Goal: Task Accomplishment & Management: Use online tool/utility

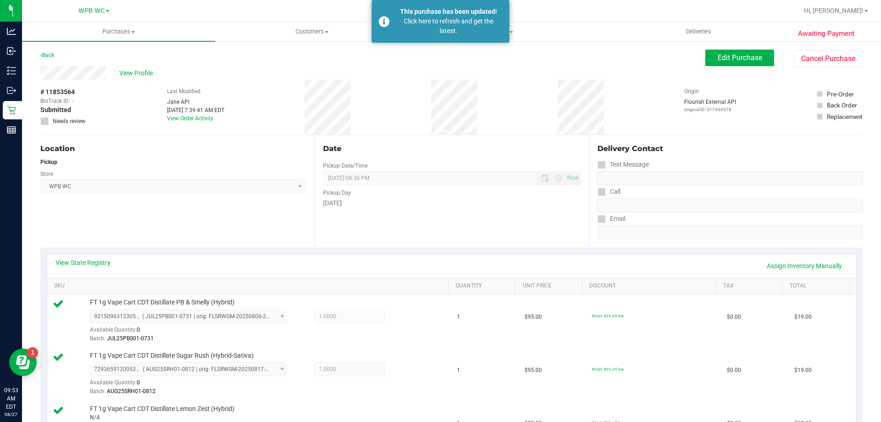
scroll to position [413, 0]
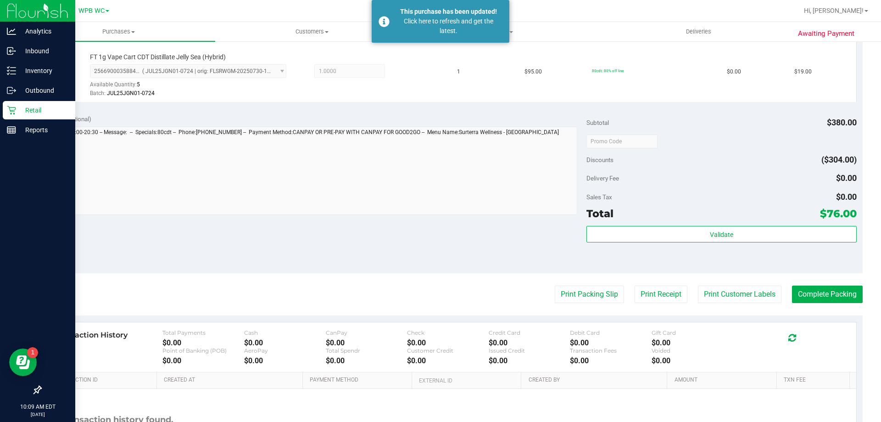
click at [52, 113] on p "Retail" at bounding box center [43, 110] width 55 height 11
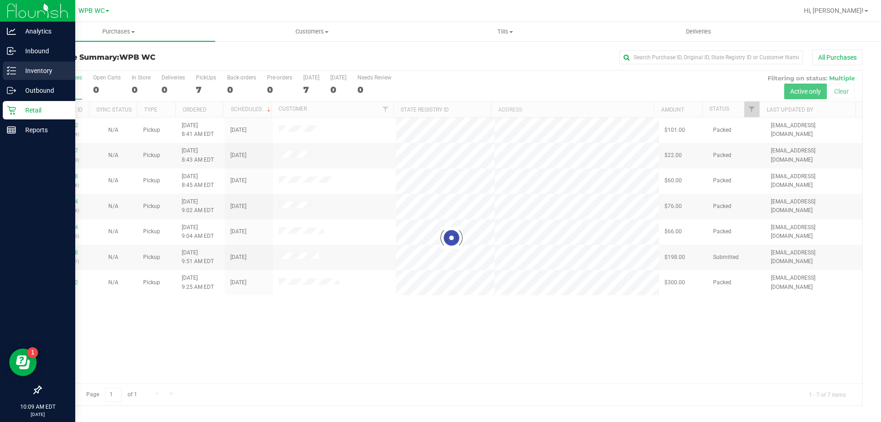
click at [26, 66] on p "Inventory" at bounding box center [43, 70] width 55 height 11
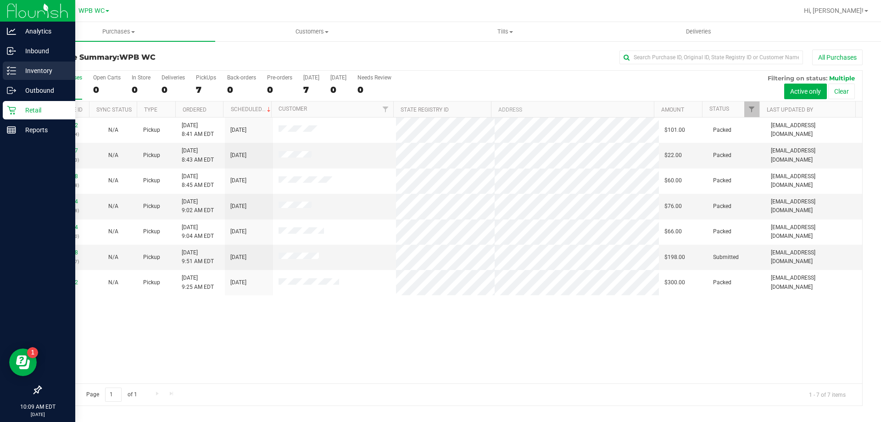
click at [46, 67] on p "Inventory" at bounding box center [43, 70] width 55 height 11
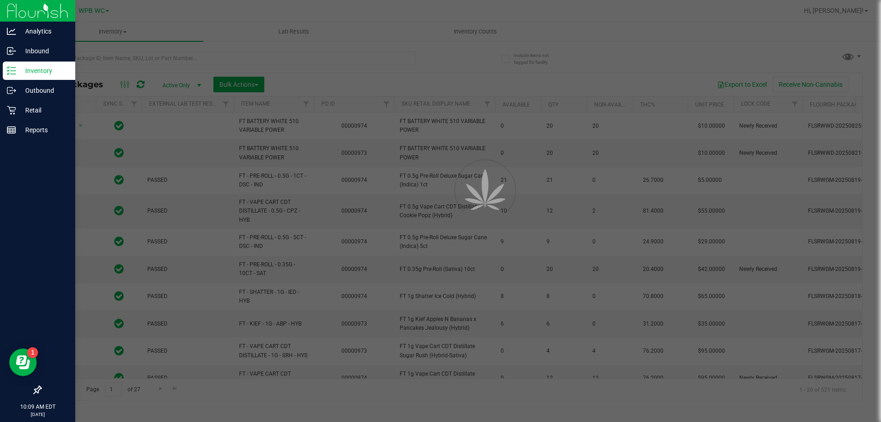
drag, startPoint x: 86, startPoint y: 55, endPoint x: 121, endPoint y: 60, distance: 35.1
click at [117, 51] on div at bounding box center [440, 211] width 881 height 422
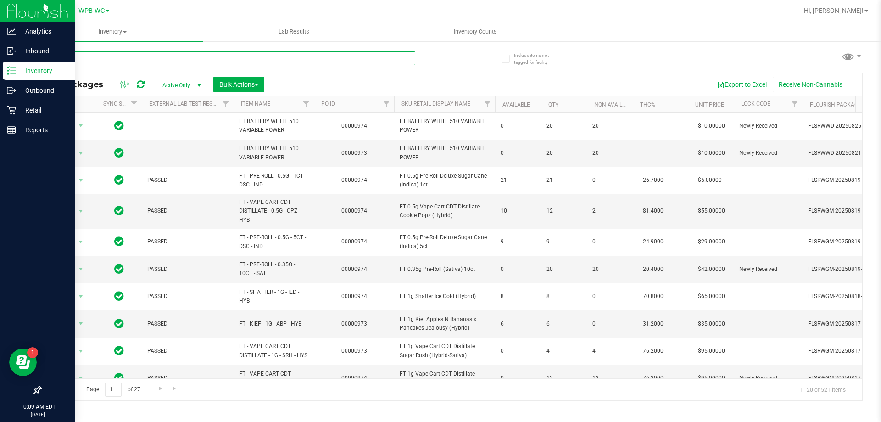
click at [121, 60] on input "text" at bounding box center [227, 58] width 375 height 14
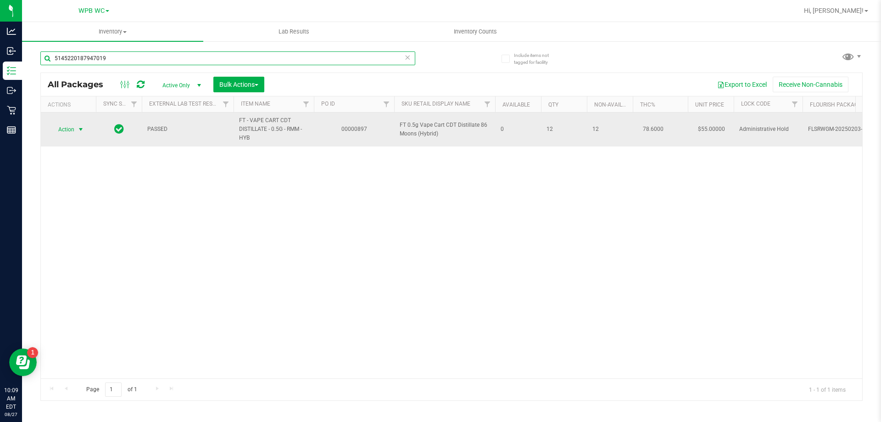
type input "5145220187947019"
click at [63, 129] on span "Action" at bounding box center [62, 129] width 25 height 13
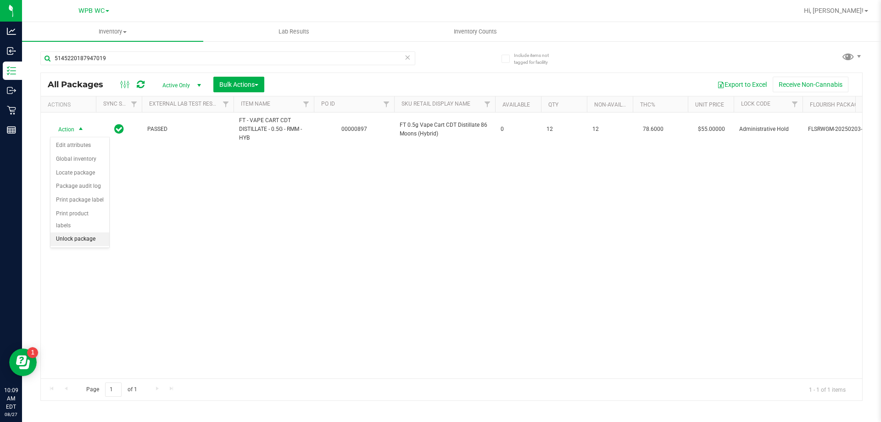
click at [90, 232] on li "Unlock package" at bounding box center [79, 239] width 59 height 14
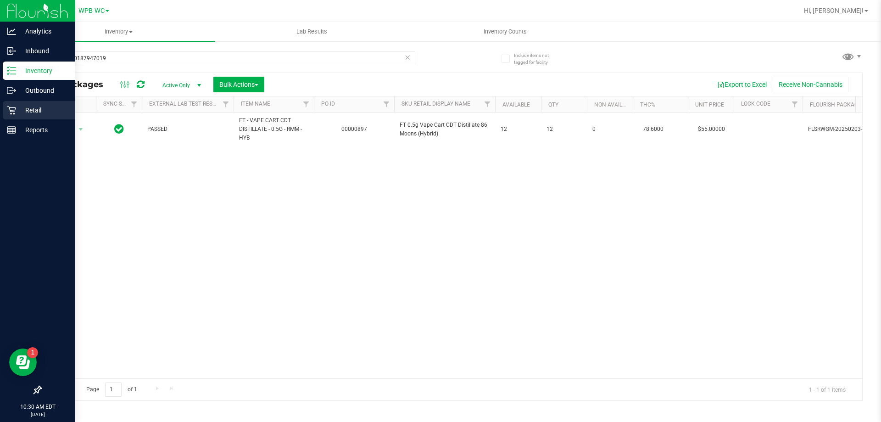
click at [6, 118] on div "Retail" at bounding box center [39, 110] width 72 height 18
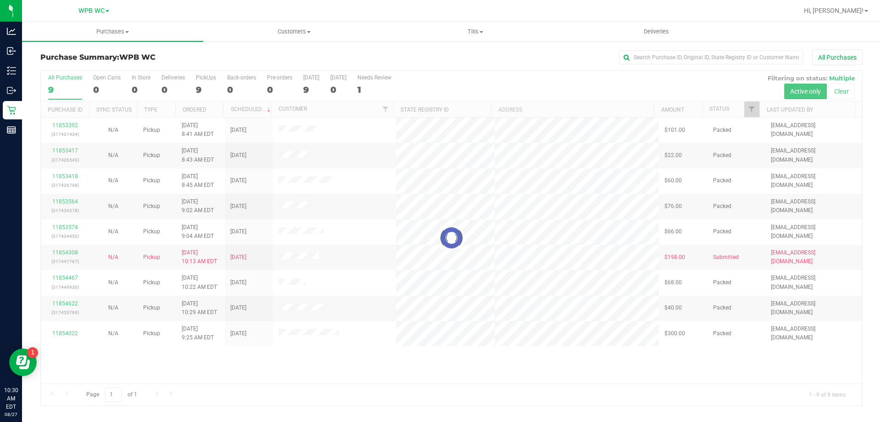
click at [71, 254] on div at bounding box center [451, 238] width 821 height 334
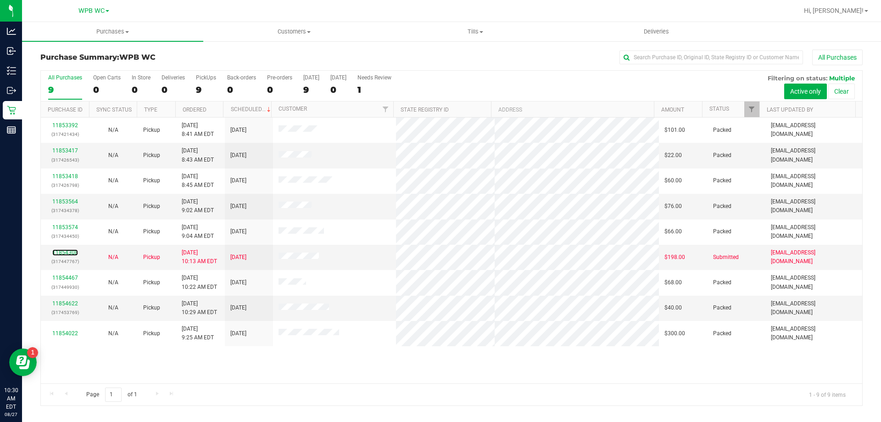
click at [66, 253] on link "11854308" at bounding box center [65, 252] width 26 height 6
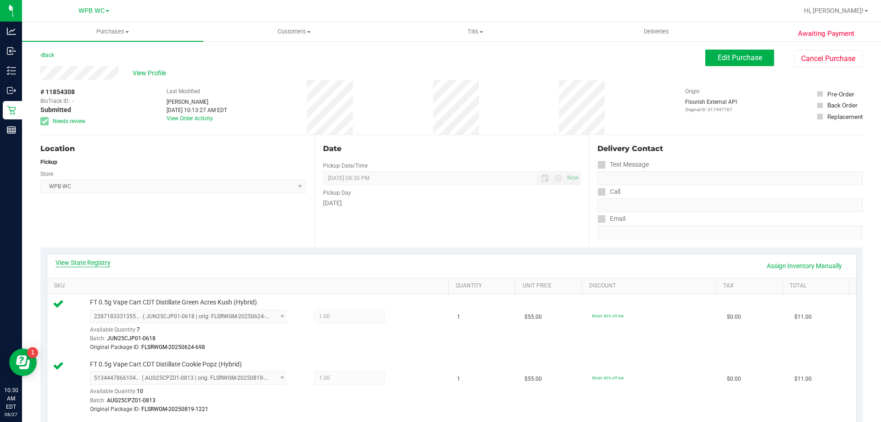
click at [89, 261] on link "View State Registry" at bounding box center [82, 262] width 55 height 9
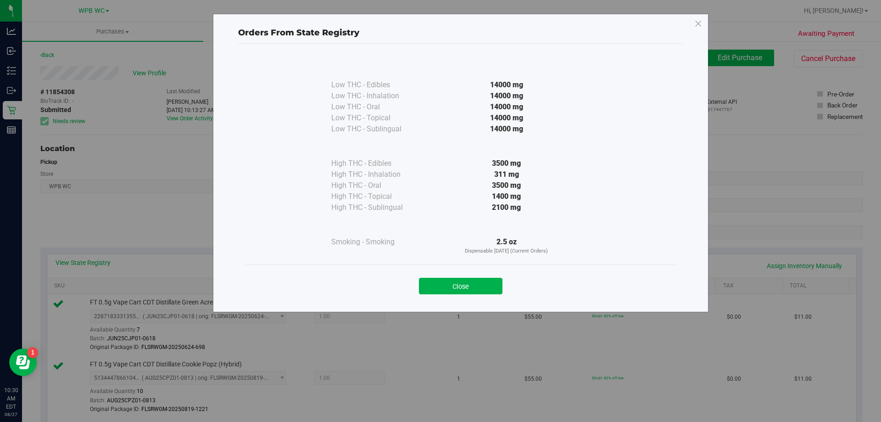
click at [469, 206] on div "2100 mg" at bounding box center [506, 207] width 167 height 11
click at [458, 266] on div "Close" at bounding box center [460, 282] width 431 height 37
click at [450, 293] on button "Close" at bounding box center [460, 285] width 83 height 17
